Goal: Task Accomplishment & Management: Manage account settings

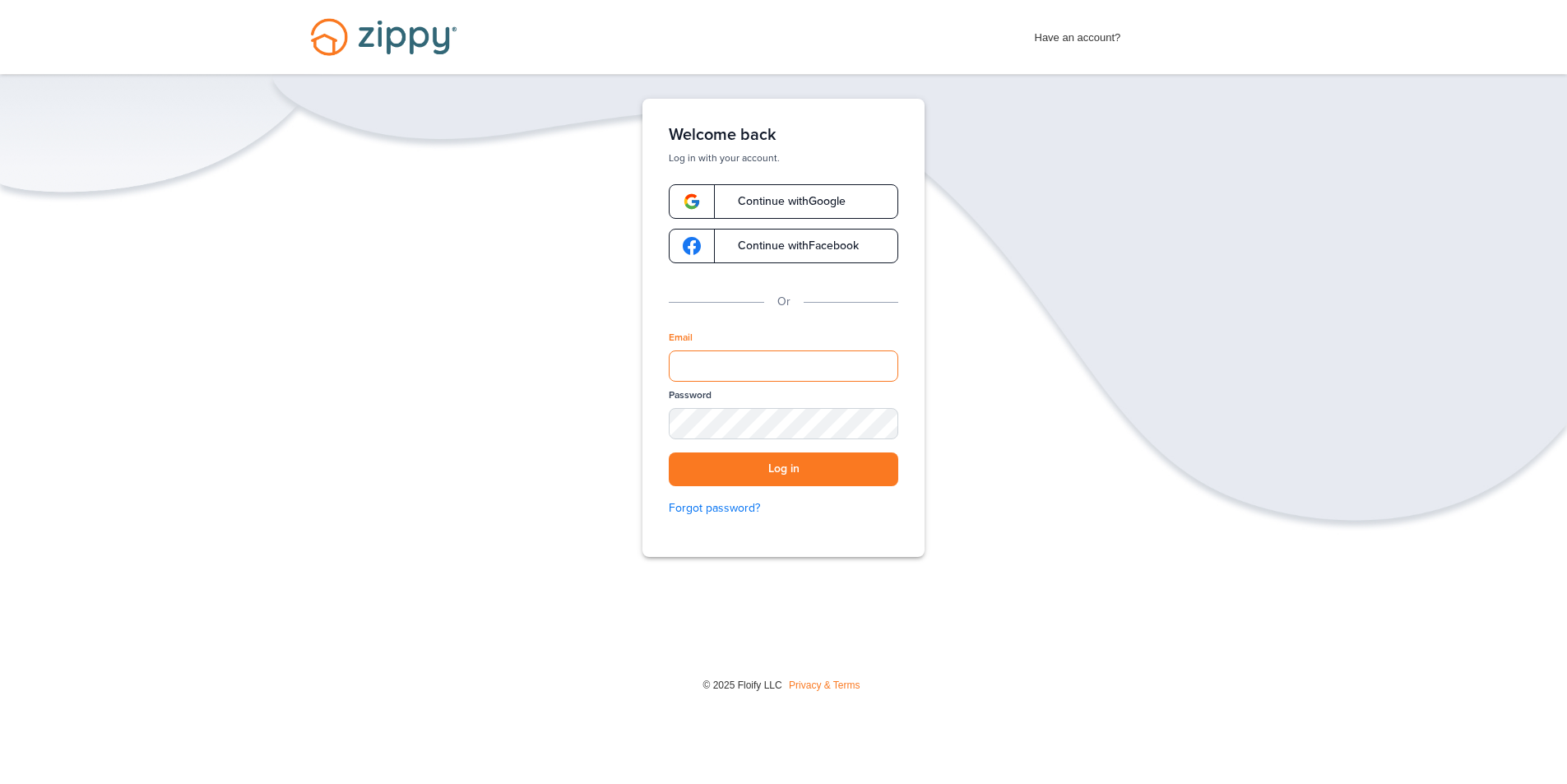
click at [722, 359] on input "Email" at bounding box center [784, 366] width 229 height 32
type input "**********"
click at [869, 424] on div "SHOW" at bounding box center [878, 424] width 36 height 16
click at [766, 472] on button "Log in" at bounding box center [784, 469] width 229 height 34
